Goal: Use online tool/utility: Utilize a website feature to perform a specific function

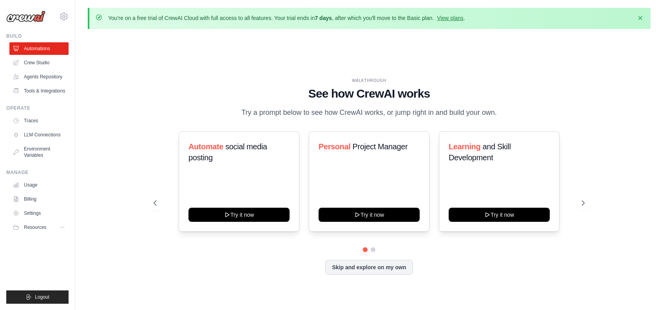
scroll to position [27, 0]
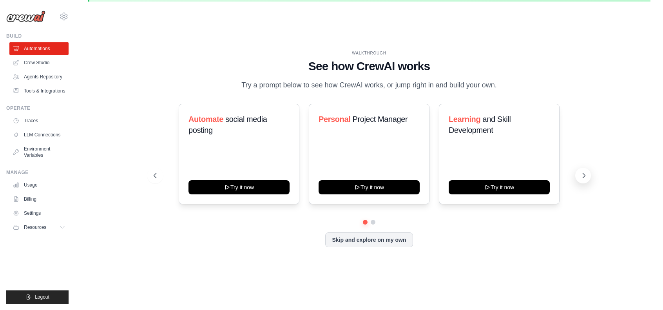
click at [585, 178] on icon at bounding box center [584, 176] width 8 height 8
click at [63, 226] on icon at bounding box center [63, 227] width 6 height 6
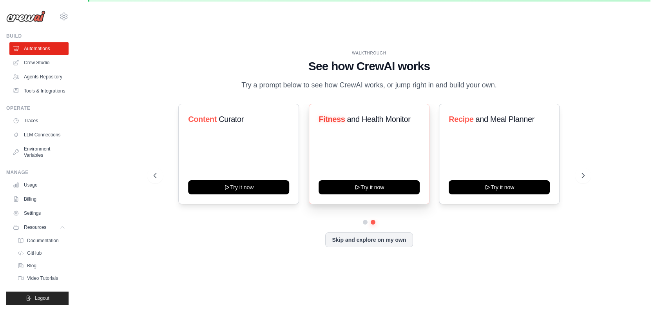
scroll to position [0, 0]
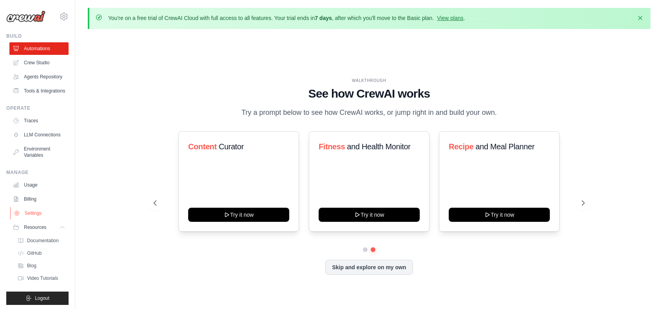
click at [34, 220] on link "Settings" at bounding box center [39, 213] width 59 height 13
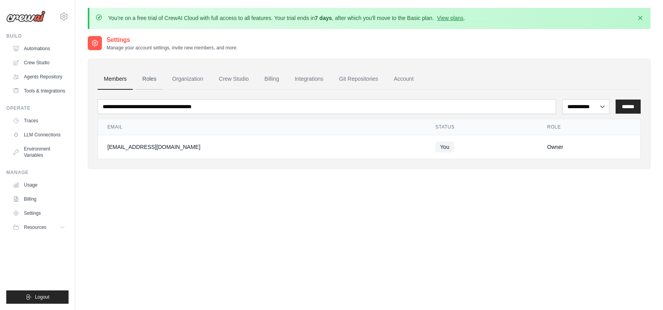
click at [146, 80] on link "Roles" at bounding box center [149, 79] width 27 height 21
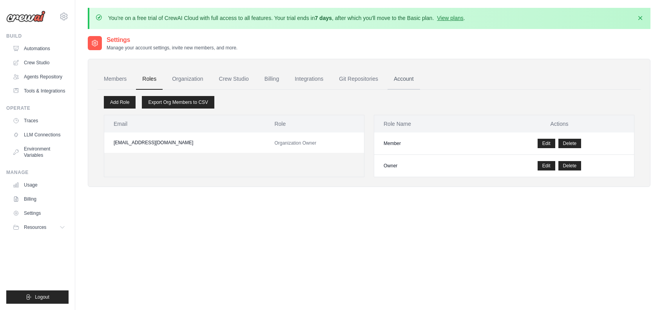
click at [402, 78] on link "Account" at bounding box center [404, 79] width 33 height 21
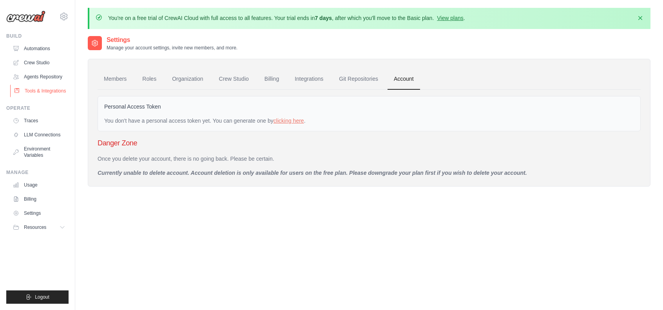
click at [43, 91] on link "Tools & Integrations" at bounding box center [39, 91] width 59 height 13
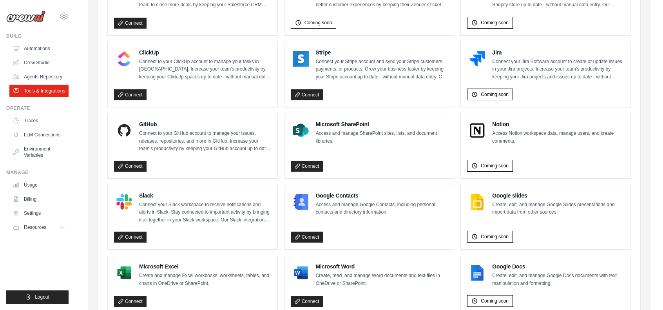
scroll to position [470, 0]
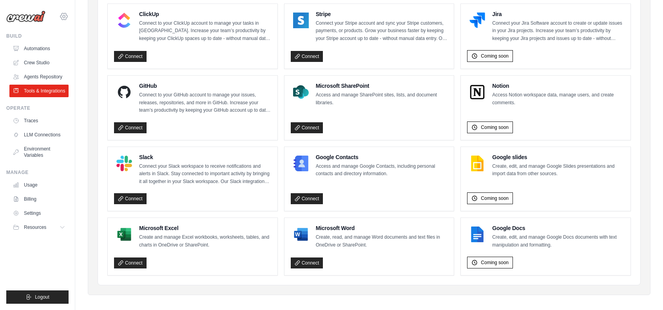
click at [63, 20] on icon at bounding box center [63, 16] width 7 height 7
click at [77, 52] on span "Settings" at bounding box center [97, 49] width 62 height 8
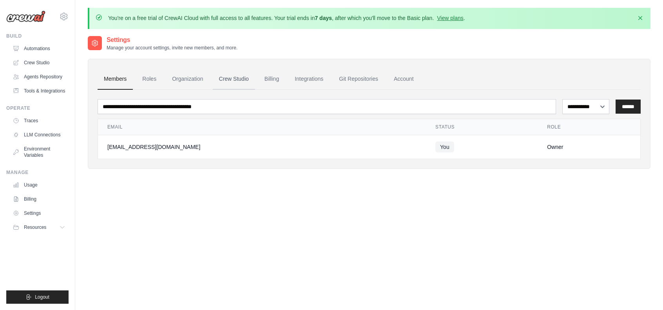
click at [241, 79] on link "Crew Studio" at bounding box center [234, 79] width 42 height 21
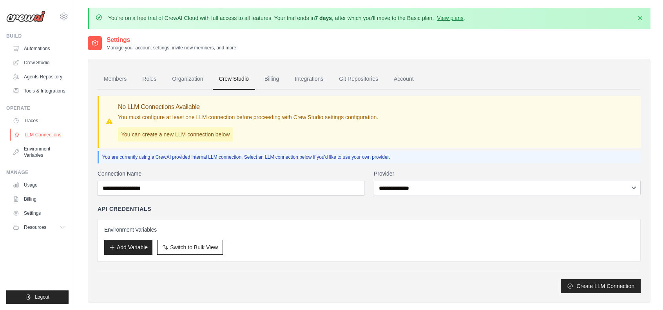
click at [58, 132] on link "LLM Connections" at bounding box center [39, 135] width 59 height 13
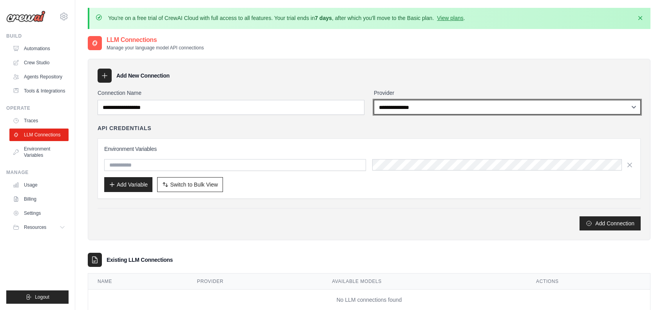
click at [403, 108] on select "**********" at bounding box center [507, 107] width 267 height 15
click at [426, 112] on select "**********" at bounding box center [507, 107] width 267 height 15
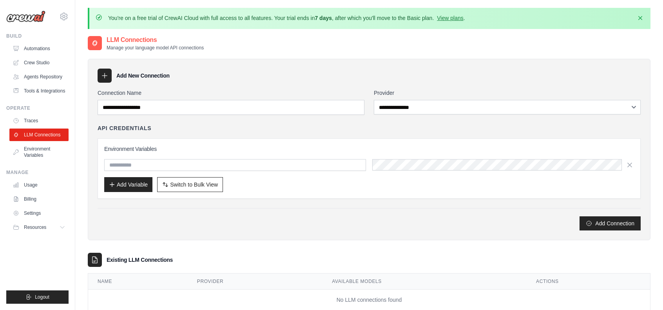
click at [348, 137] on div "API Credentials Environment Variables Add Variable Switch to Bulk View Switch t…" at bounding box center [369, 161] width 543 height 74
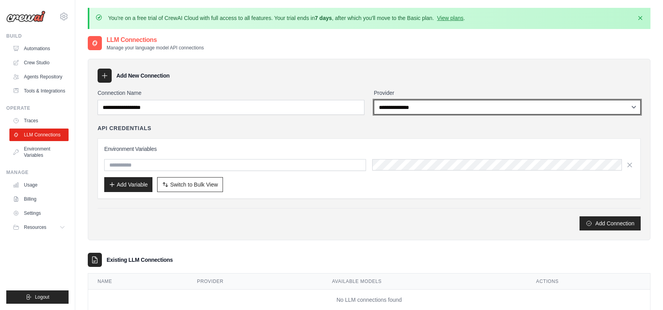
click at [509, 113] on select "**********" at bounding box center [507, 107] width 267 height 15
select select "******"
click at [374, 100] on select "**********" at bounding box center [507, 107] width 267 height 15
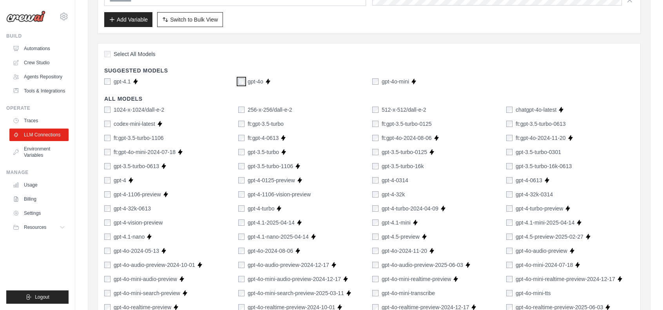
scroll to position [47, 0]
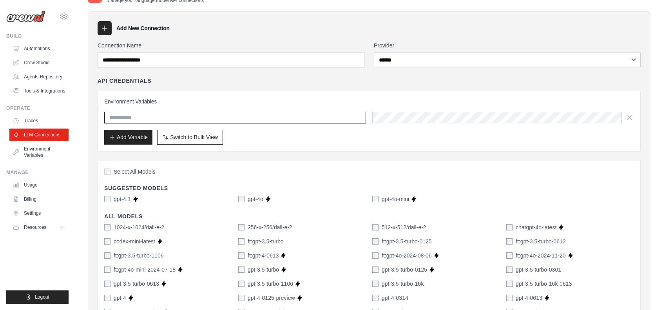
click at [330, 117] on input "text" at bounding box center [235, 118] width 262 height 12
click at [324, 130] on div "Add Variable Switch to Bulk View Switch to Table View" at bounding box center [369, 137] width 530 height 15
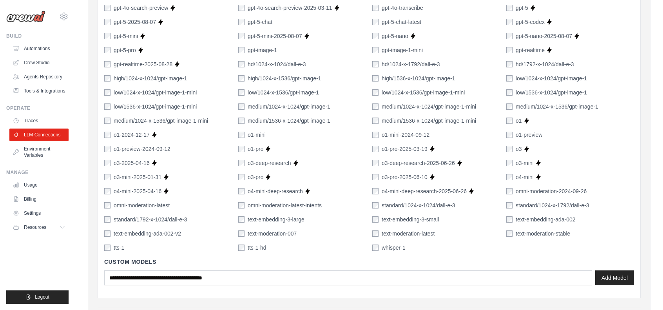
scroll to position [518, 0]
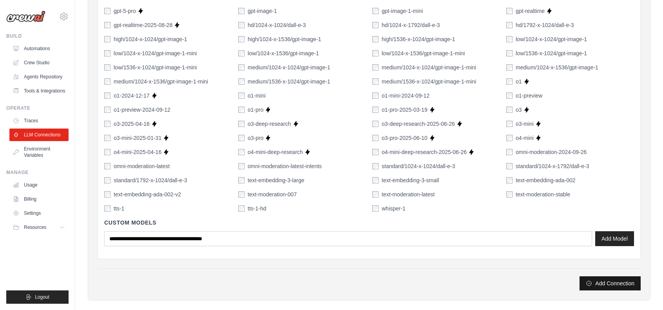
click at [602, 285] on button "Add Connection" at bounding box center [610, 283] width 61 height 14
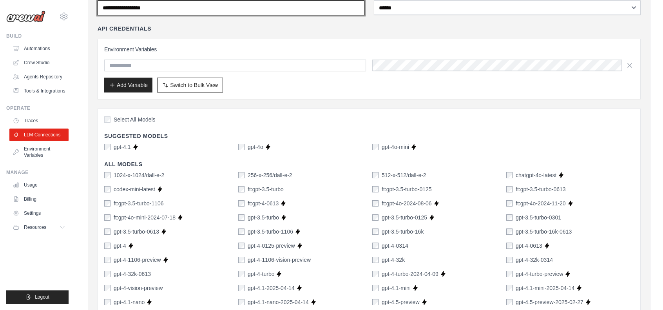
scroll to position [21, 0]
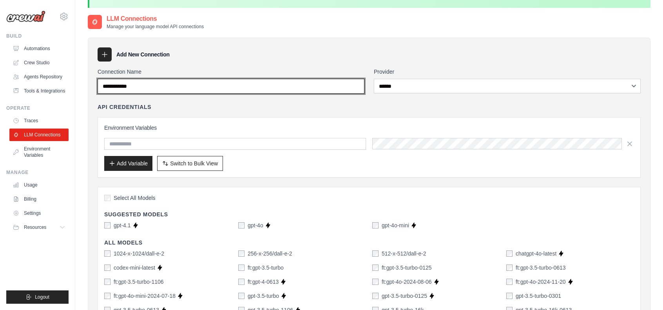
type input "**********"
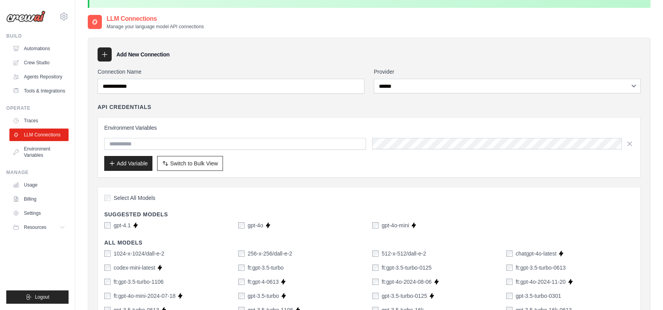
click at [268, 103] on div "API Credentials" at bounding box center [369, 107] width 543 height 8
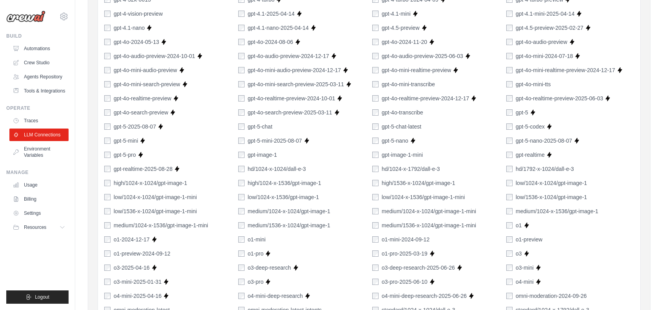
scroll to position [570, 0]
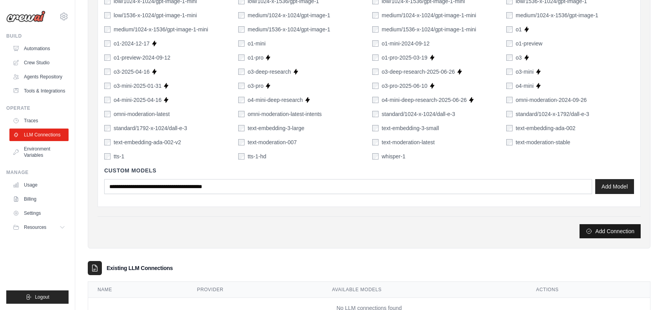
click at [597, 227] on button "Add Connection" at bounding box center [610, 231] width 61 height 14
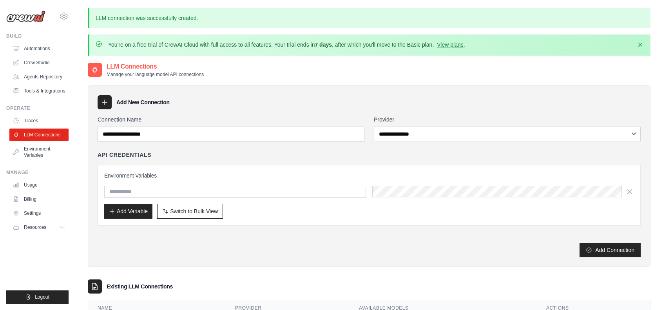
scroll to position [70, 0]
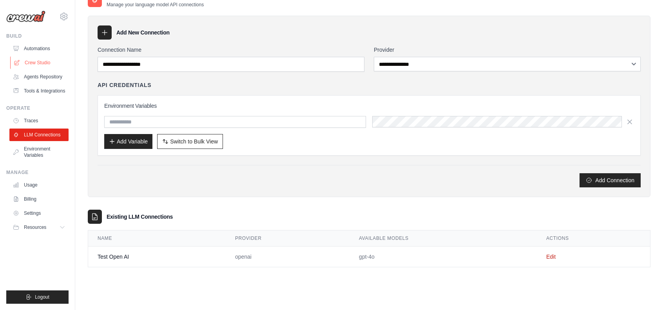
click at [42, 63] on link "Crew Studio" at bounding box center [39, 62] width 59 height 13
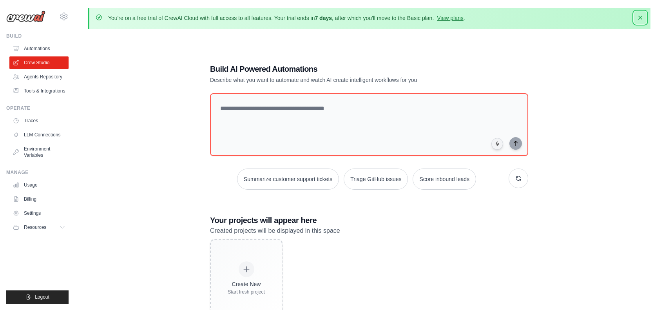
click at [641, 20] on icon "button" at bounding box center [641, 18] width 8 height 8
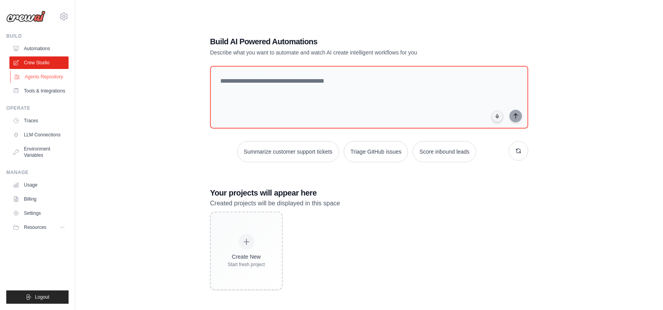
click at [29, 76] on link "Agents Repository" at bounding box center [39, 77] width 59 height 13
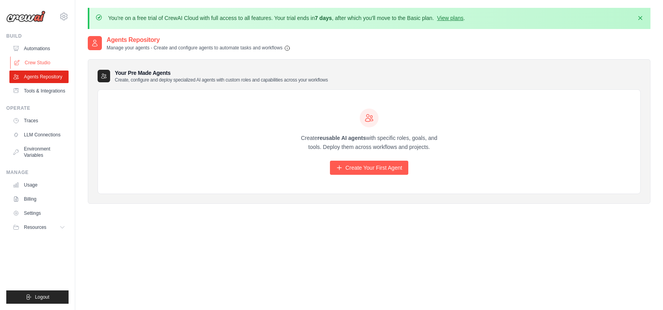
click at [33, 66] on link "Crew Studio" at bounding box center [39, 62] width 59 height 13
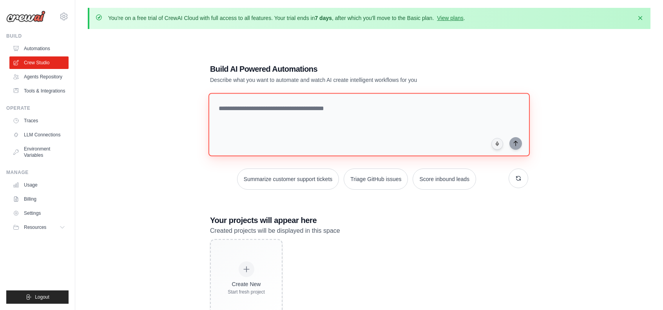
paste textarea "**********"
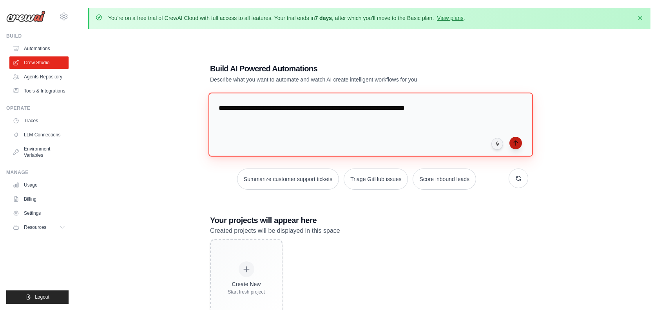
type textarea "**********"
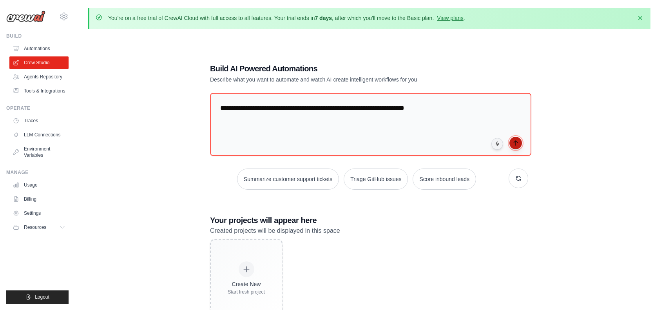
click at [516, 142] on icon "submit" at bounding box center [516, 143] width 6 height 6
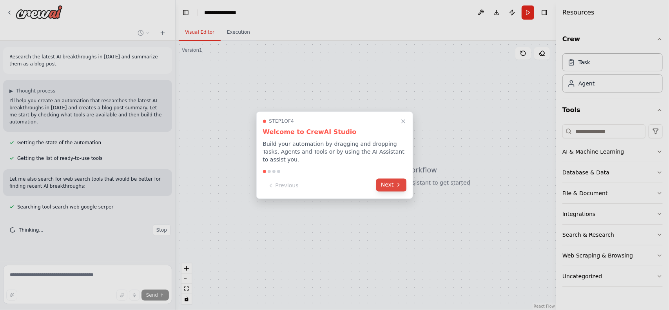
click at [387, 183] on button "Next" at bounding box center [391, 184] width 30 height 13
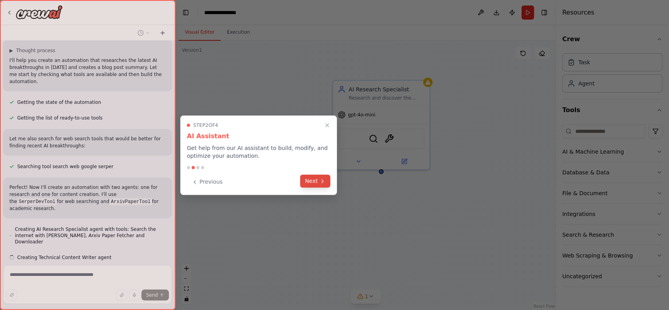
scroll to position [56, 0]
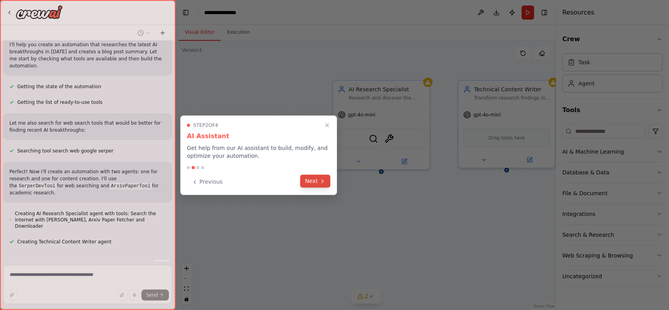
click at [316, 180] on button "Next" at bounding box center [315, 181] width 30 height 13
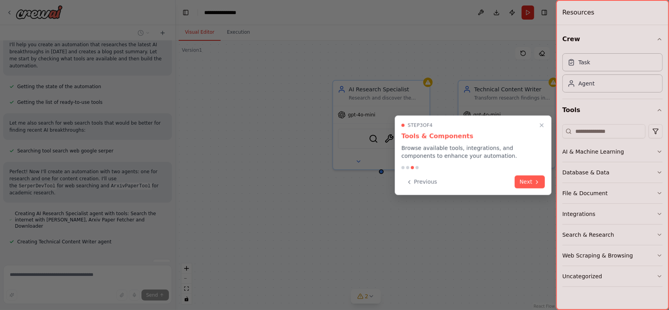
scroll to position [98, 0]
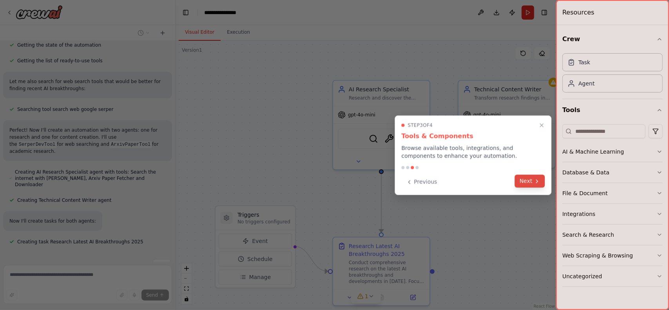
click at [526, 184] on button "Next" at bounding box center [530, 181] width 30 height 13
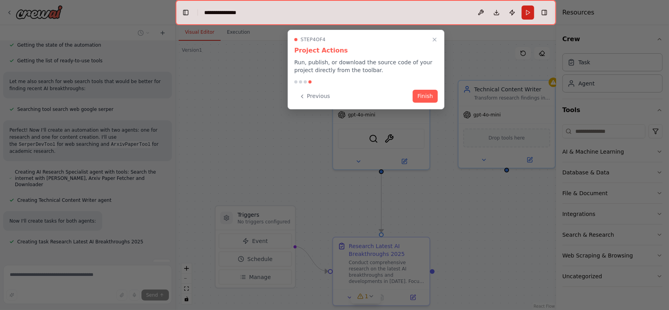
scroll to position [113, 0]
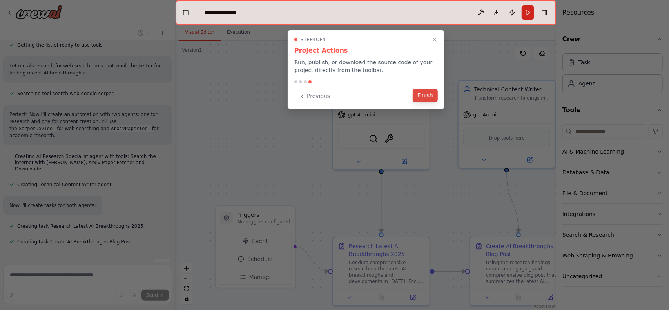
click at [432, 95] on button "Finish" at bounding box center [425, 95] width 25 height 13
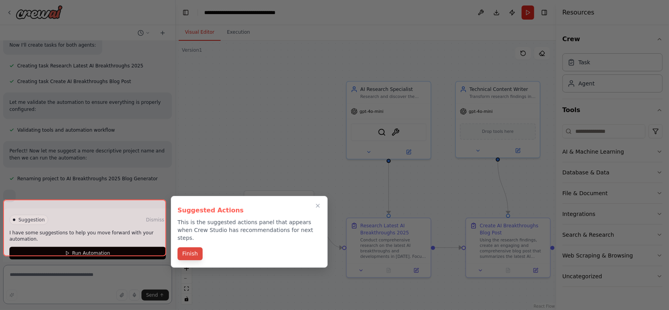
scroll to position [269, 0]
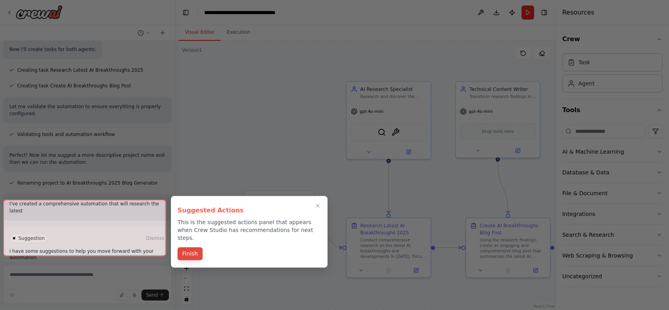
click at [191, 248] on button "Finish" at bounding box center [190, 253] width 25 height 13
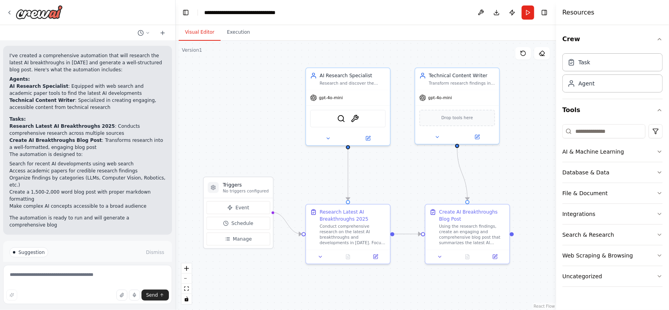
scroll to position [425, 0]
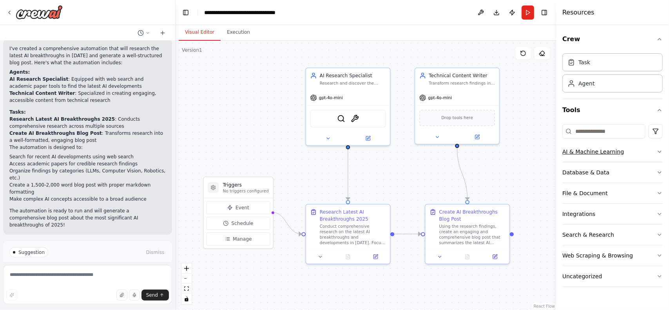
click at [659, 150] on icon "button" at bounding box center [660, 152] width 6 height 6
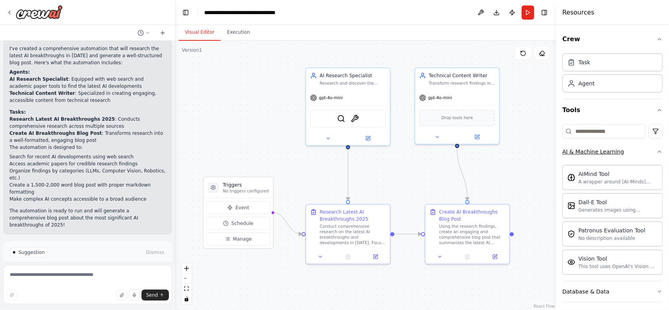
click at [657, 152] on icon "button" at bounding box center [660, 152] width 6 height 6
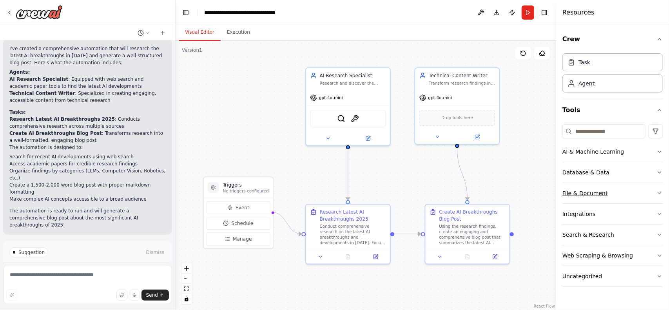
click at [659, 192] on icon "button" at bounding box center [659, 193] width 3 height 2
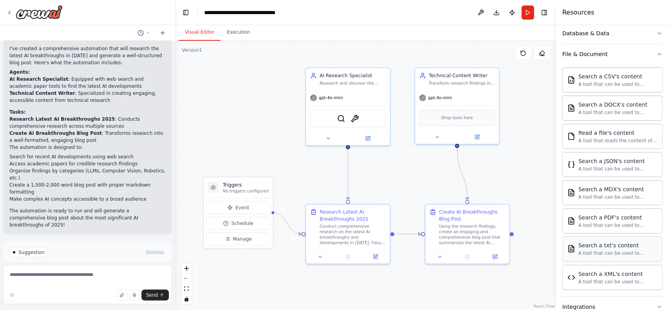
scroll to position [100, 0]
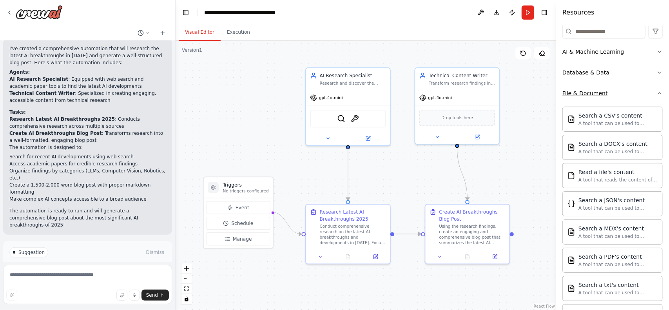
click at [658, 93] on icon "button" at bounding box center [659, 94] width 3 height 2
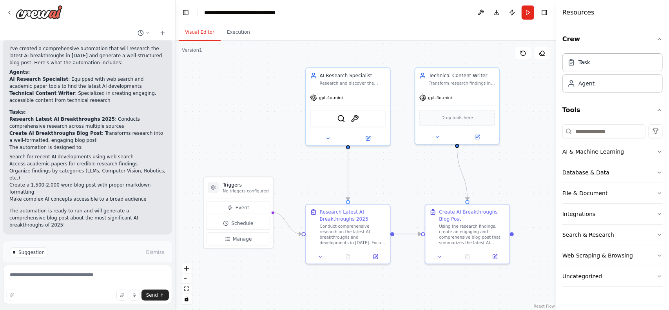
click at [659, 172] on icon "button" at bounding box center [660, 172] width 6 height 6
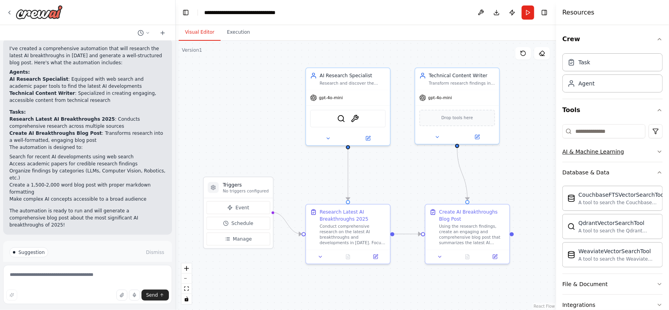
scroll to position [39, 0]
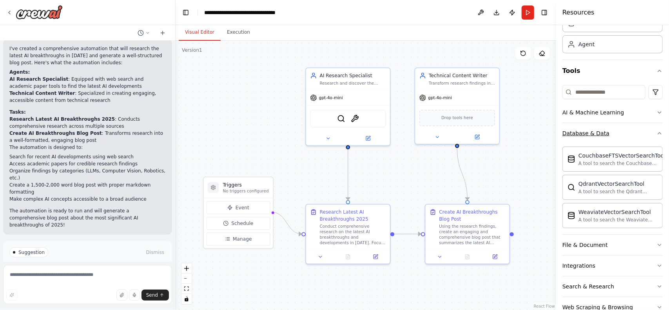
click at [657, 132] on icon "button" at bounding box center [660, 133] width 6 height 6
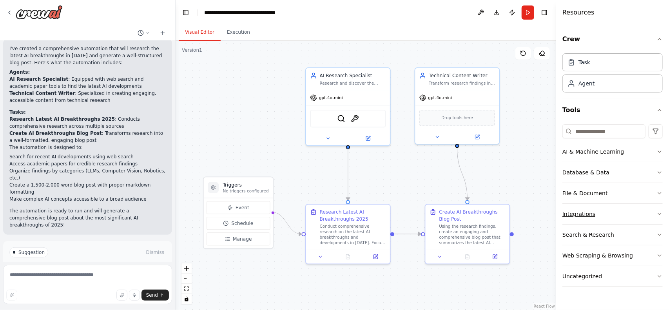
click at [660, 214] on icon "button" at bounding box center [660, 214] width 6 height 6
click at [657, 212] on icon "button" at bounding box center [660, 214] width 6 height 6
click at [657, 233] on icon "button" at bounding box center [660, 235] width 6 height 6
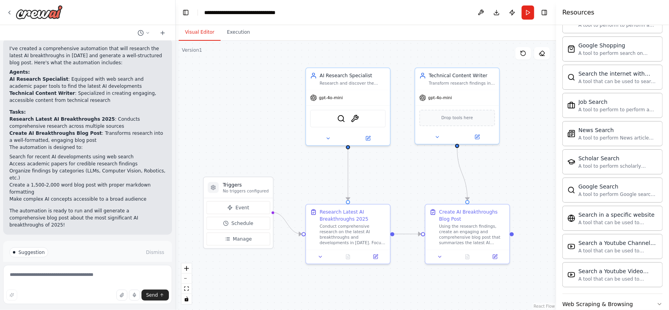
scroll to position [385, 0]
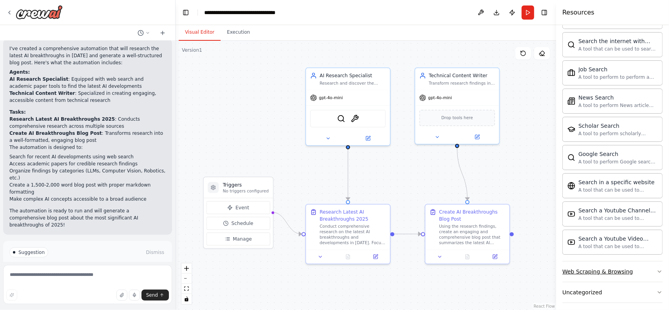
click at [644, 267] on button "Web Scraping & Browsing" at bounding box center [612, 271] width 100 height 20
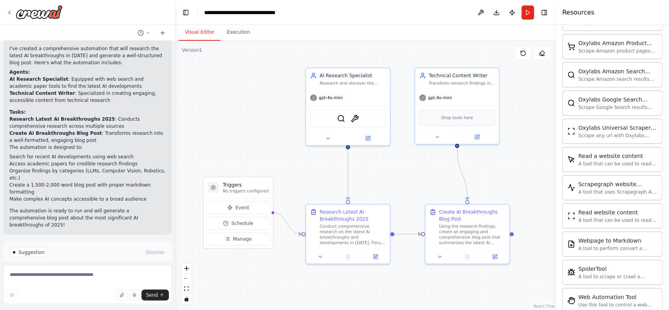
scroll to position [811, 0]
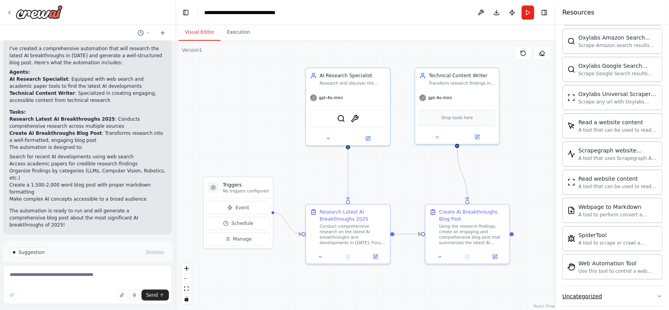
click at [619, 291] on button "Uncategorized" at bounding box center [612, 296] width 100 height 20
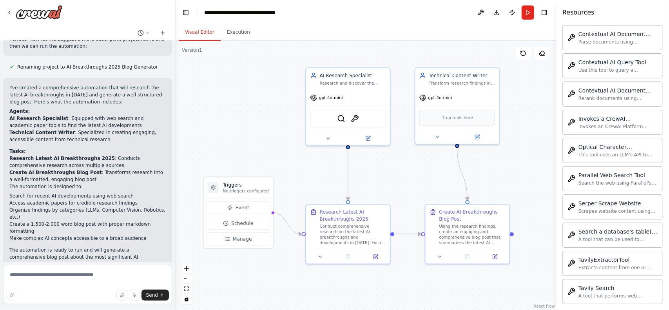
scroll to position [425, 0]
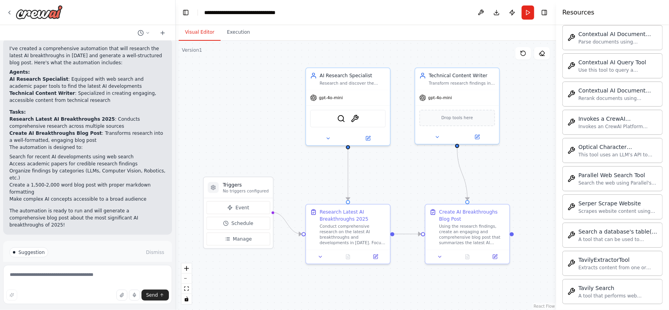
click at [99, 283] on span "Run Automation" at bounding box center [91, 286] width 38 height 6
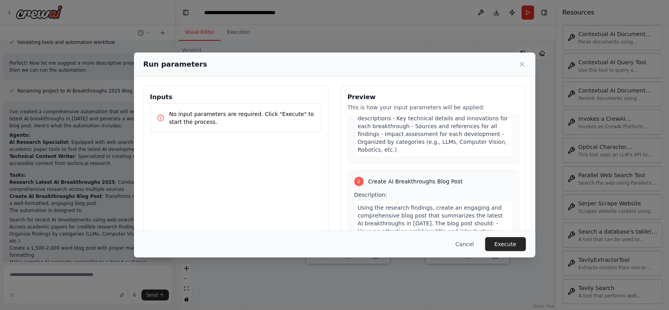
scroll to position [196, 0]
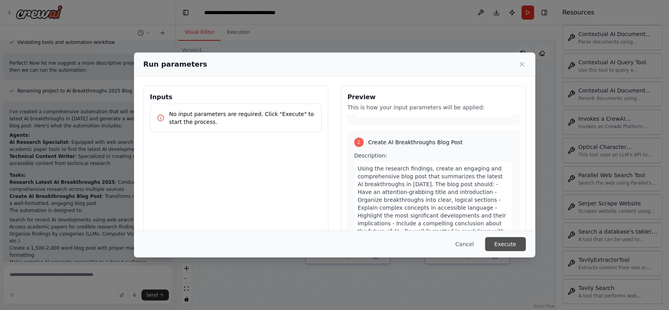
click at [505, 246] on button "Execute" at bounding box center [505, 244] width 41 height 14
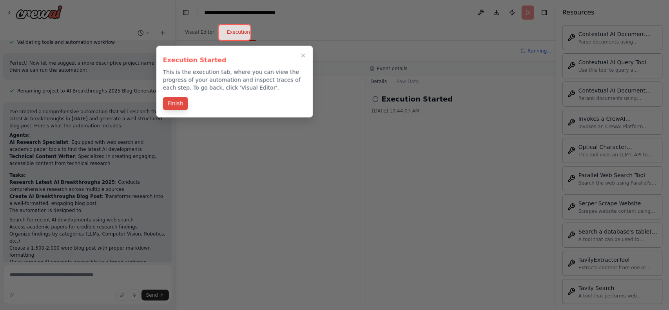
click at [179, 106] on button "Finish" at bounding box center [175, 103] width 25 height 13
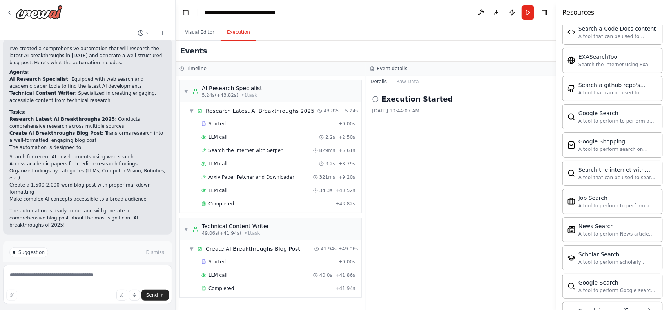
scroll to position [22, 0]
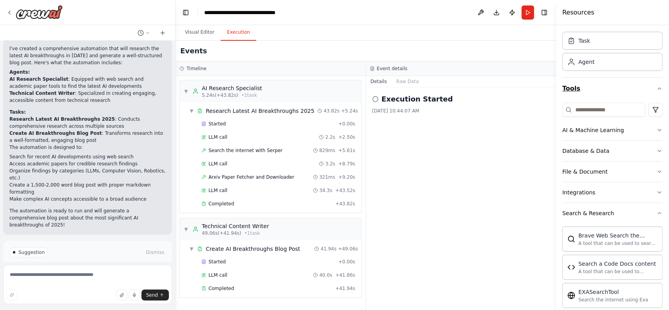
click at [658, 89] on icon "button" at bounding box center [659, 89] width 3 height 2
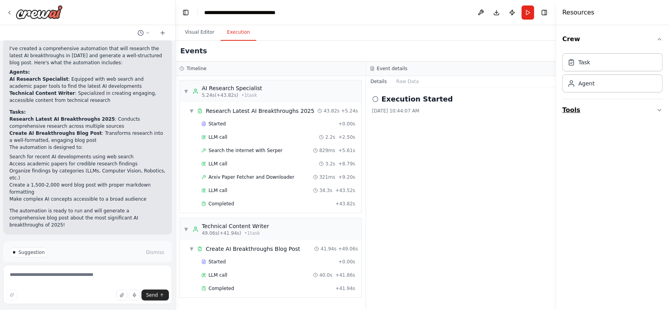
click at [624, 116] on button "Tools" at bounding box center [612, 110] width 100 height 22
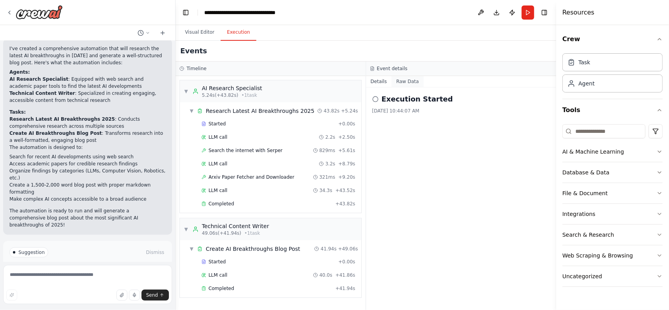
click at [408, 82] on button "Raw Data" at bounding box center [408, 81] width 32 height 11
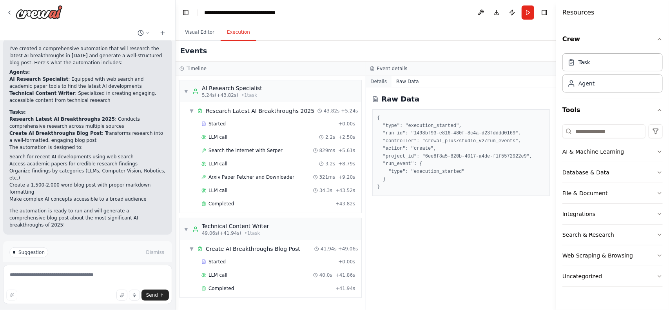
click at [383, 81] on button "Details" at bounding box center [379, 81] width 26 height 11
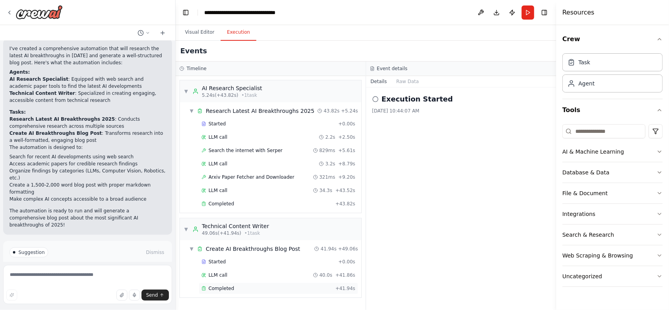
click at [215, 287] on span "Completed" at bounding box center [221, 288] width 25 height 6
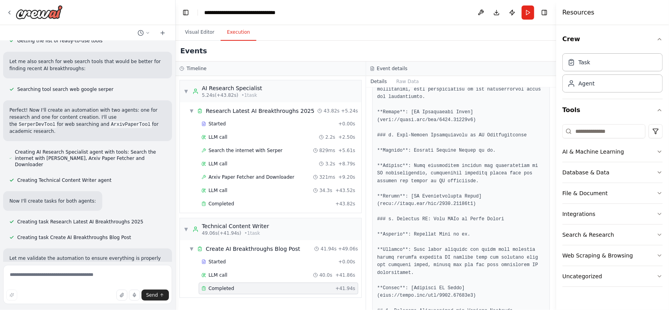
scroll to position [157, 0]
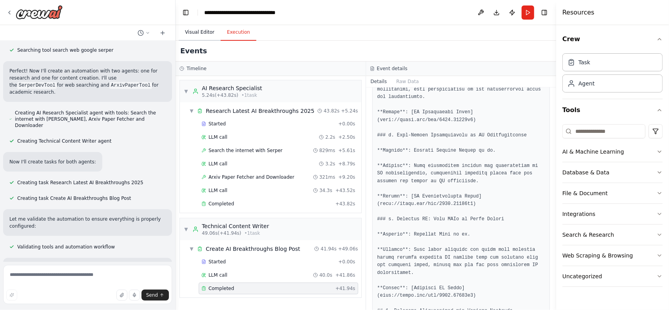
click at [197, 36] on button "Visual Editor" at bounding box center [200, 32] width 42 height 16
click at [239, 35] on button "Execution" at bounding box center [239, 32] width 36 height 16
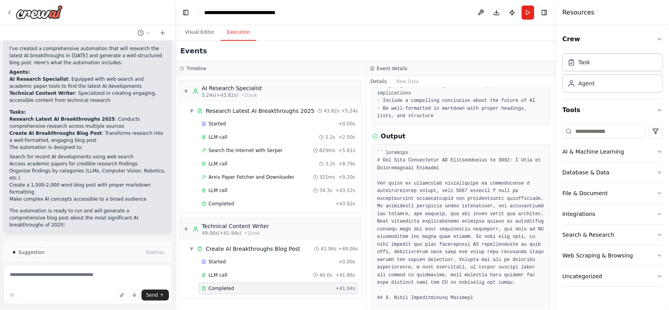
scroll to position [0, 0]
